Goal: Find specific fact: Find specific fact

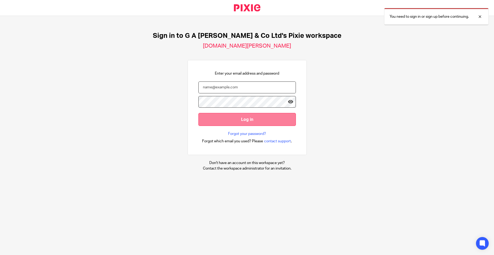
type input "JOSEPH@NWACCOUNTANTS.CO.UK"
click at [229, 119] on input "Log in" at bounding box center [246, 119] width 97 height 13
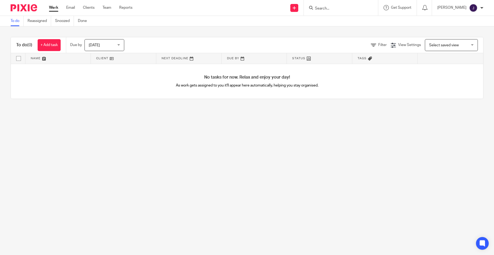
click at [347, 8] on input "Search" at bounding box center [338, 8] width 48 height 5
type input "LIFE AND LE"
click at [361, 19] on link at bounding box center [348, 21] width 70 height 8
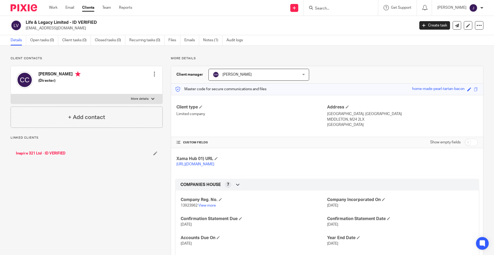
click at [124, 101] on label "More details" at bounding box center [86, 99] width 151 height 10
click at [11, 94] on input "More details" at bounding box center [11, 94] width 0 height 0
checkbox input "true"
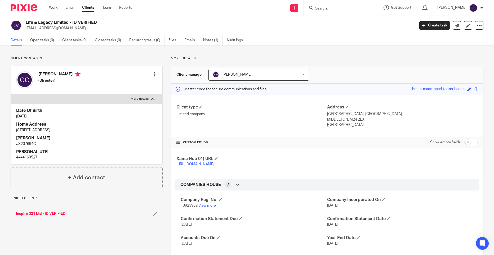
click at [123, 94] on div "Cavell Stefan Coo (Director) Edit contact Create client from contact Export dat…" at bounding box center [86, 80] width 151 height 28
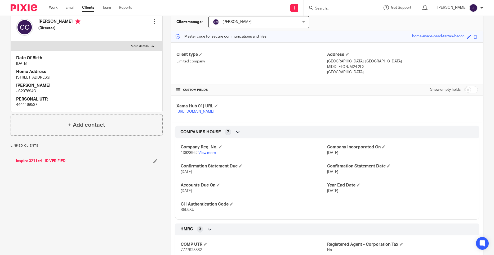
scroll to position [53, 0]
drag, startPoint x: 196, startPoint y: 158, endPoint x: 177, endPoint y: 157, distance: 19.9
click at [177, 157] on div "Company Reg. No. 13923962 View more Company Incorporated On 17 Feb 2022 Confirm…" at bounding box center [327, 177] width 304 height 86
copy span "13923962"
